Goal: Task Accomplishment & Management: Use online tool/utility

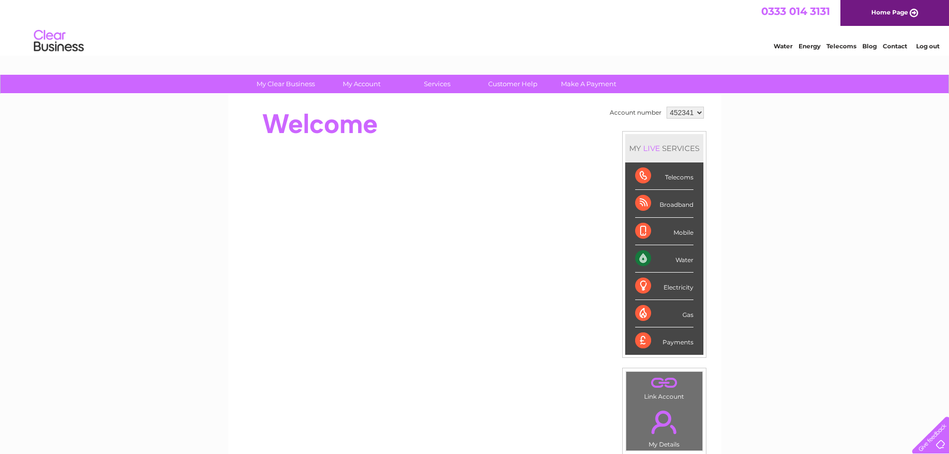
click at [637, 259] on div "Water" at bounding box center [664, 258] width 58 height 27
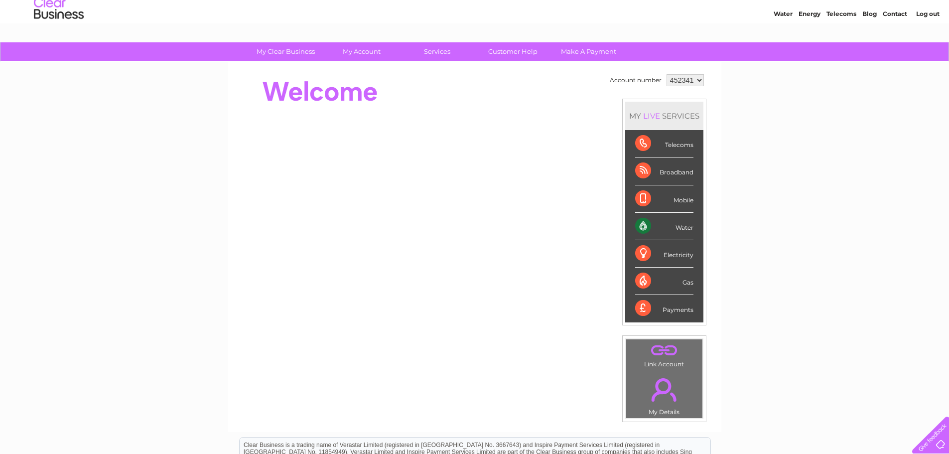
scroll to position [50, 0]
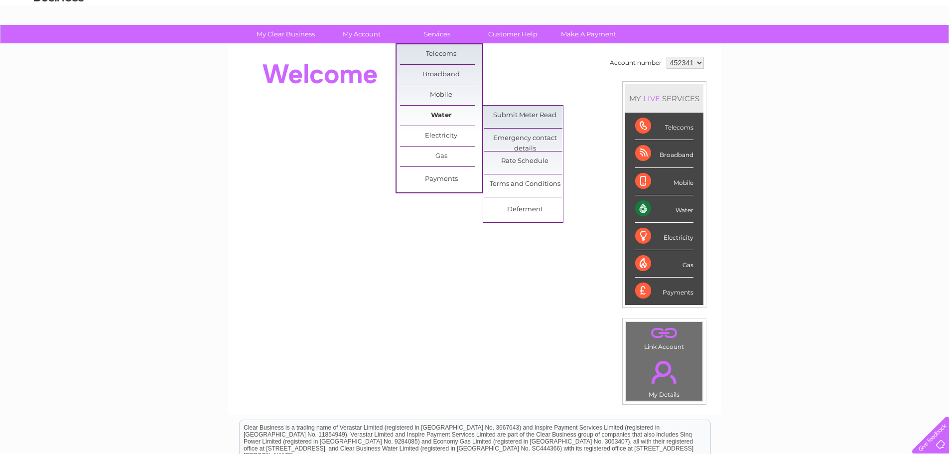
click at [449, 119] on link "Water" at bounding box center [441, 116] width 82 height 20
click at [512, 117] on link "Submit Meter Read" at bounding box center [525, 116] width 82 height 20
click at [527, 110] on link "Submit Meter Read" at bounding box center [525, 116] width 82 height 20
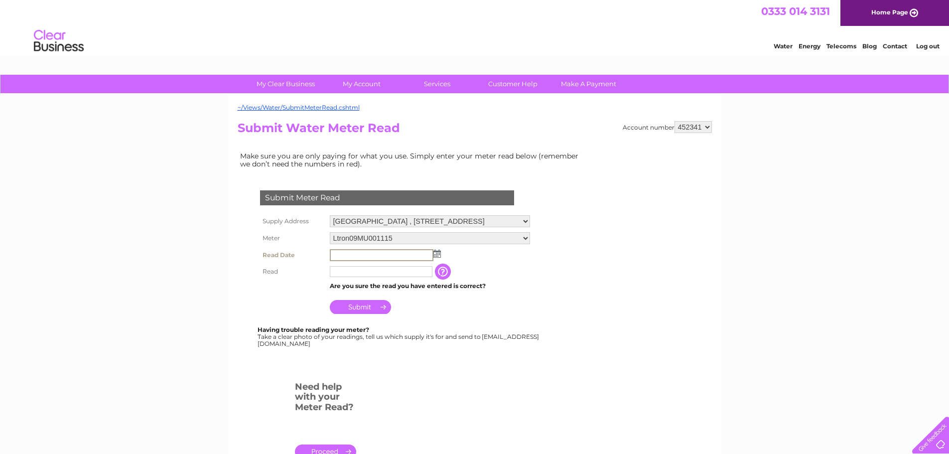
click at [351, 255] on input "text" at bounding box center [382, 255] width 104 height 12
click at [438, 253] on img at bounding box center [436, 254] width 7 height 8
click at [371, 306] on link "9" at bounding box center [371, 308] width 14 height 10
type input "[DATE]"
